Goal: Information Seeking & Learning: Learn about a topic

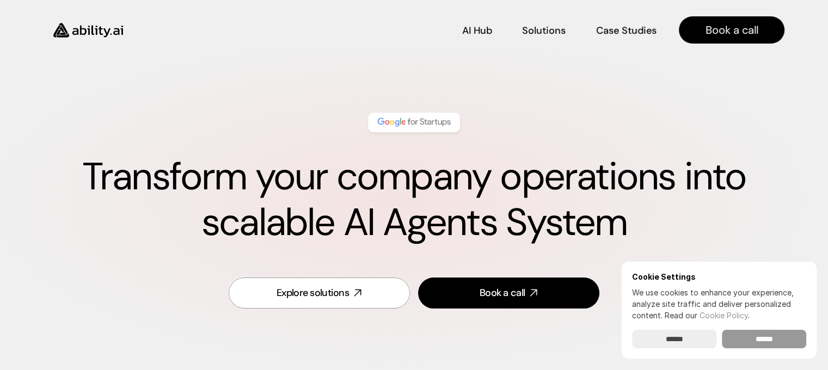
click at [744, 338] on input "******" at bounding box center [764, 339] width 84 height 19
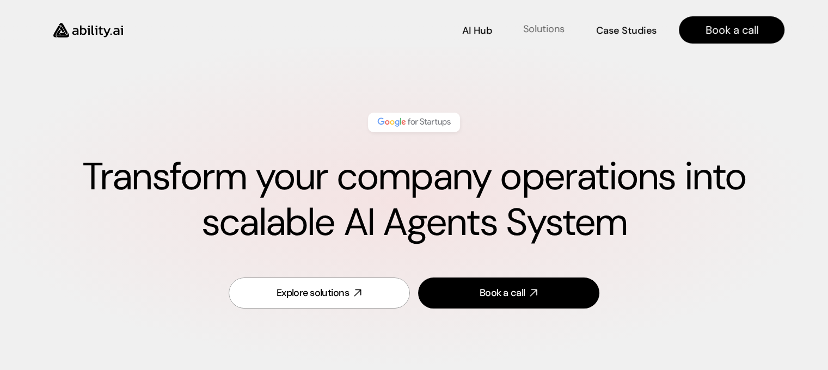
click at [540, 26] on p "Solutions" at bounding box center [543, 29] width 41 height 14
click at [542, 28] on p "Solutions" at bounding box center [543, 29] width 41 height 14
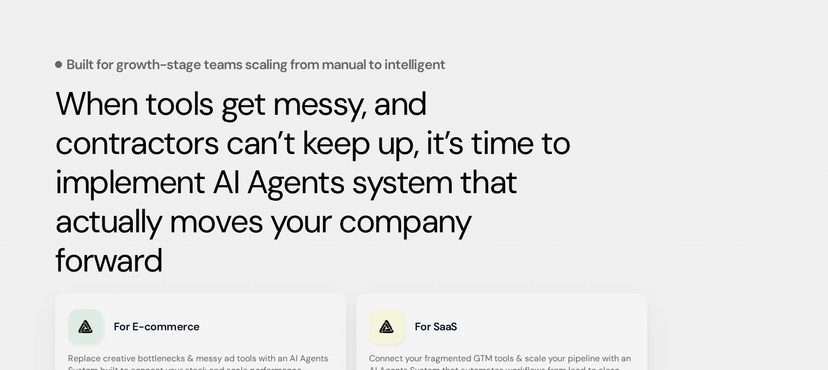
scroll to position [452, 0]
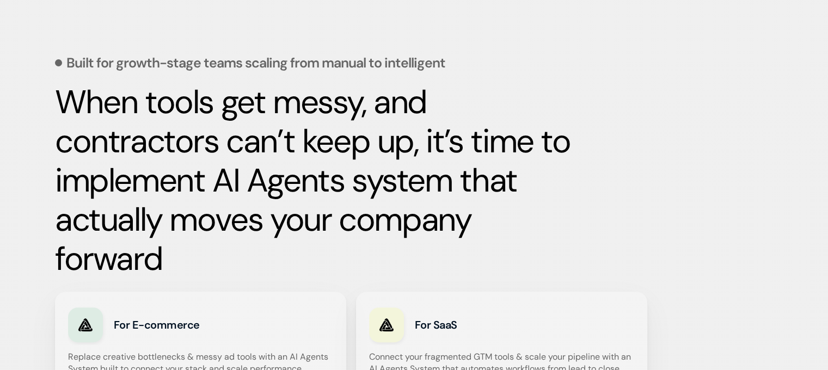
click at [88, 328] on img at bounding box center [86, 325] width 22 height 22
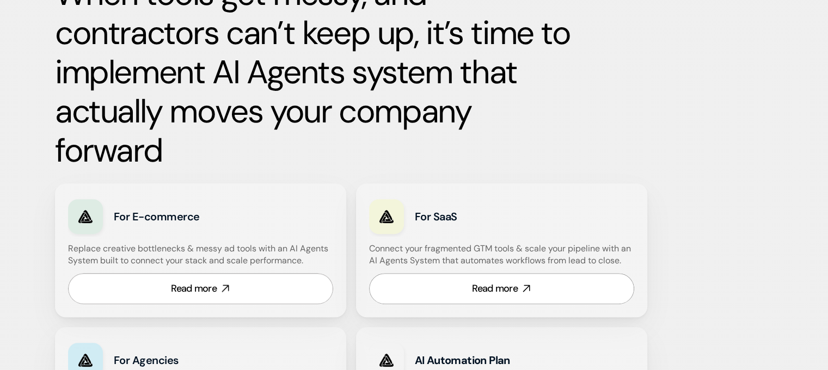
scroll to position [561, 0]
click at [182, 286] on div "Read more" at bounding box center [194, 288] width 46 height 14
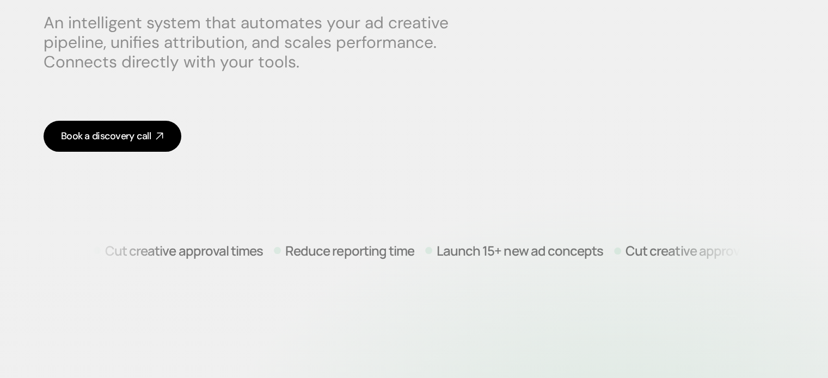
scroll to position [218, 0]
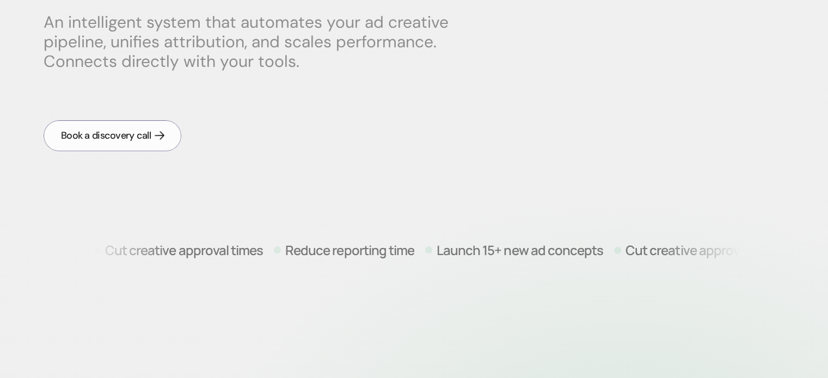
click at [139, 136] on div "Book a discovery call" at bounding box center [106, 136] width 90 height 14
click at [161, 139] on icon at bounding box center [160, 136] width 13 height 13
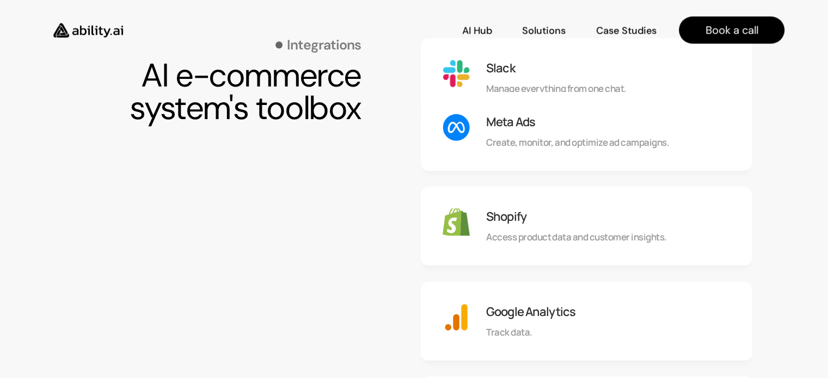
scroll to position [1034, 0]
click at [454, 224] on img at bounding box center [456, 222] width 27 height 27
click at [504, 234] on p "Access product data and customer insights." at bounding box center [576, 237] width 181 height 13
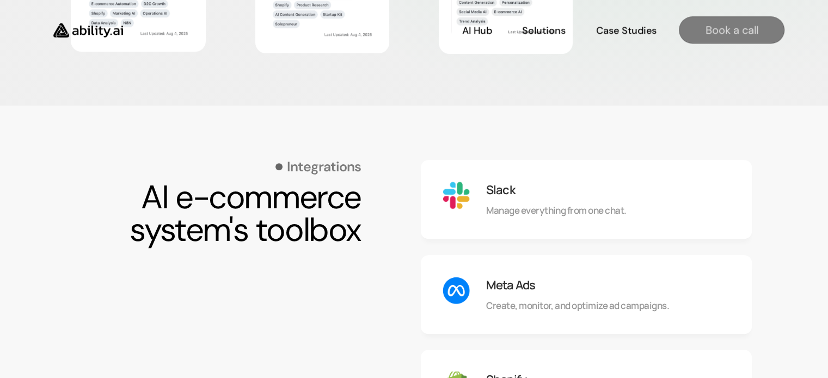
scroll to position [871, 0]
click at [731, 29] on p "Book a call" at bounding box center [732, 29] width 53 height 15
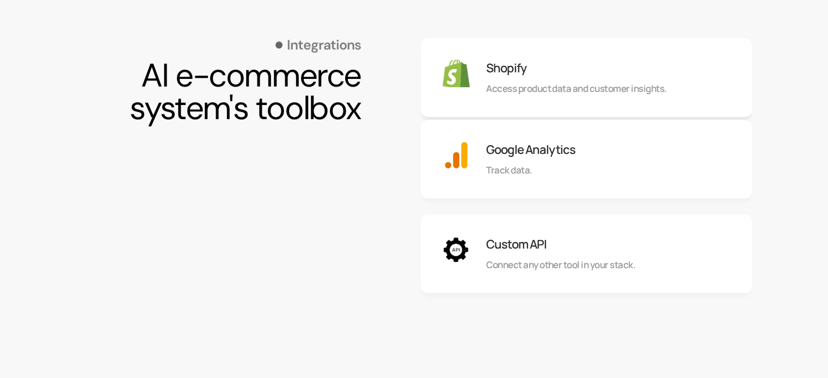
scroll to position [1198, 0]
